Goal: Task Accomplishment & Management: Manage account settings

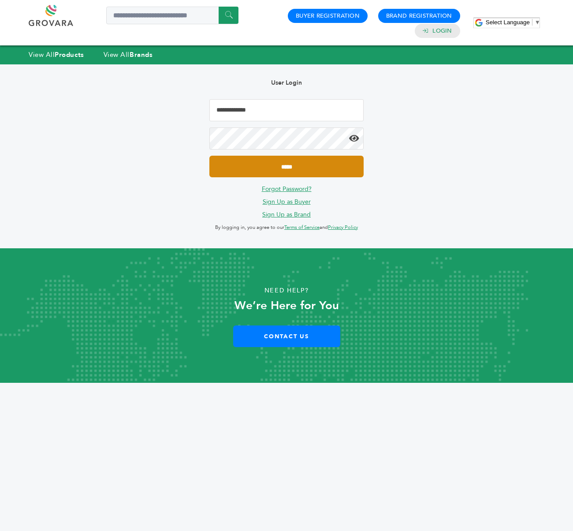
type input "**********"
click at [294, 172] on input "*****" at bounding box center [286, 167] width 154 height 22
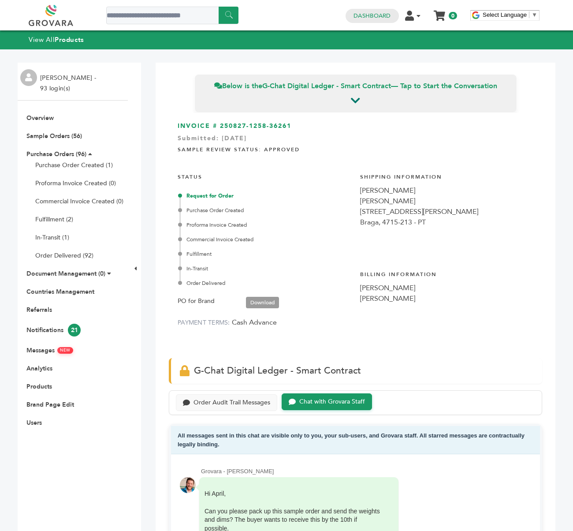
click at [258, 297] on link "Download" at bounding box center [262, 302] width 33 height 11
